Goal: Check status: Check status

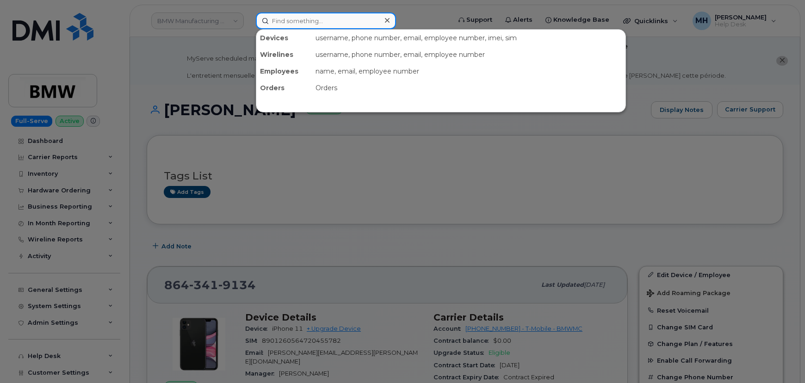
paste input "301798"
click at [365, 20] on input at bounding box center [326, 20] width 140 height 17
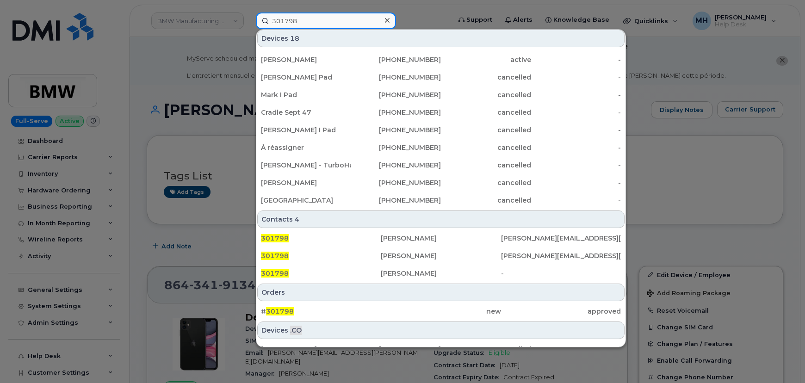
scroll to position [205, 0]
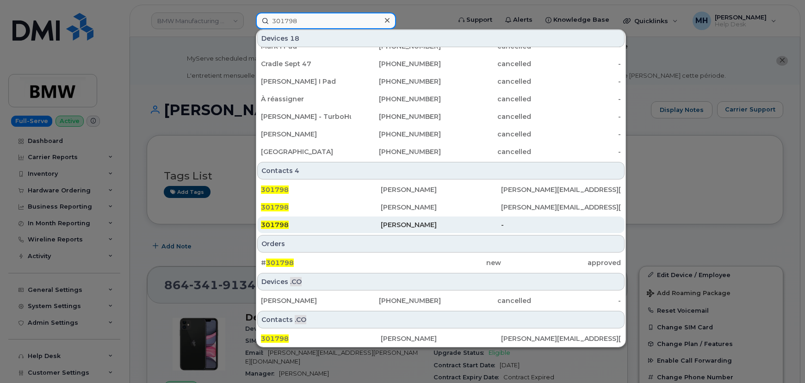
type input "301798"
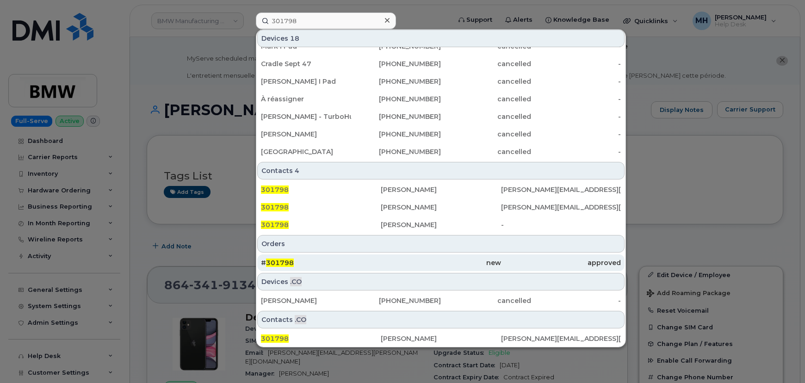
click at [305, 265] on div "# 301798" at bounding box center [321, 262] width 120 height 9
click at [306, 265] on div "# 301798" at bounding box center [321, 262] width 120 height 9
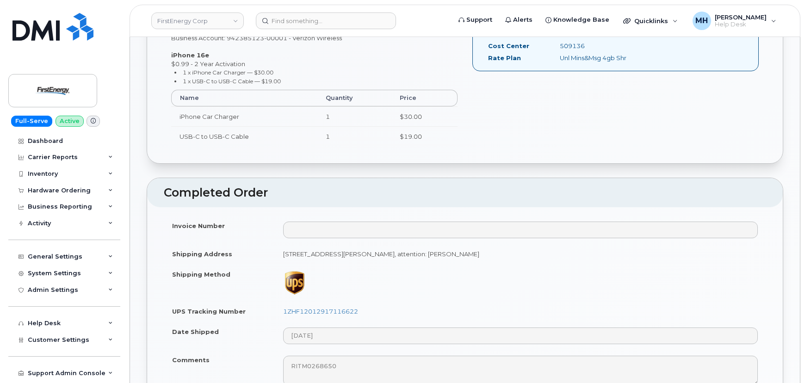
scroll to position [420, 0]
